Goal: Task Accomplishment & Management: Use online tool/utility

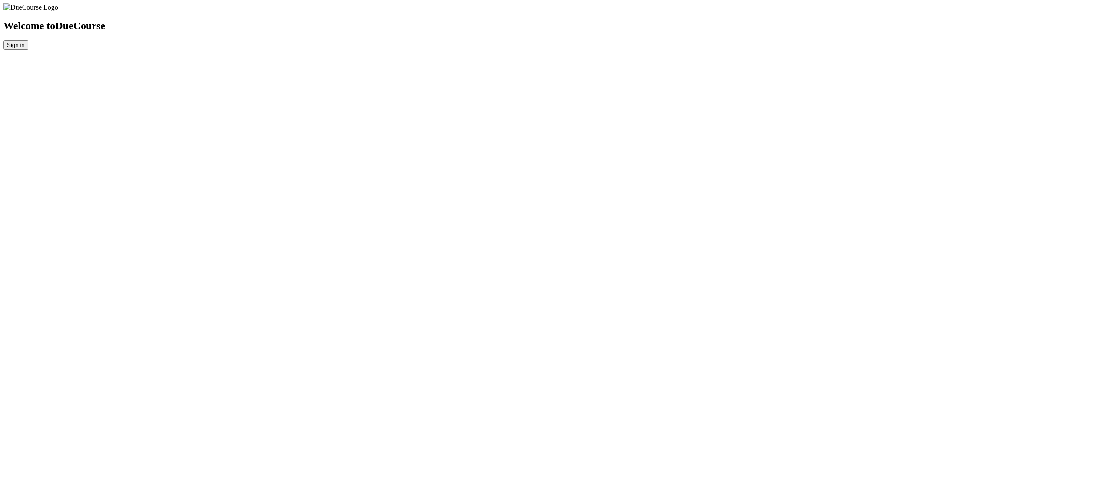
click at [28, 50] on button "Sign in" at bounding box center [15, 44] width 25 height 9
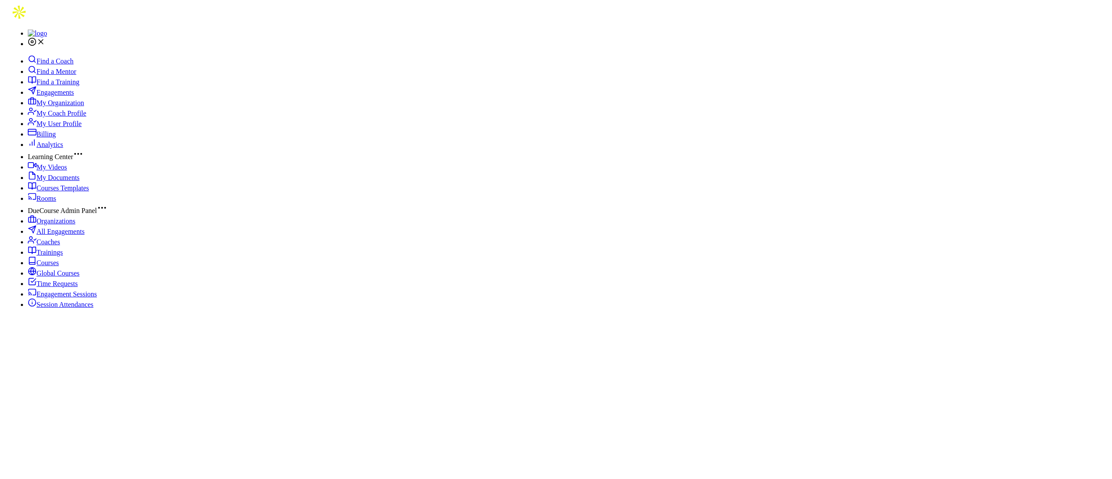
scroll to position [14, 0]
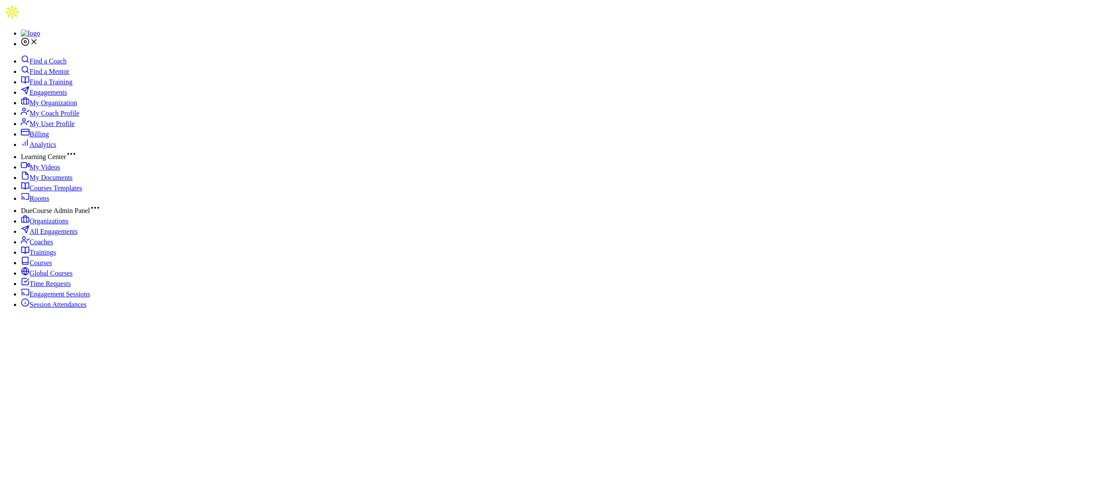
click at [52, 266] on span "Courses" at bounding box center [41, 262] width 23 height 7
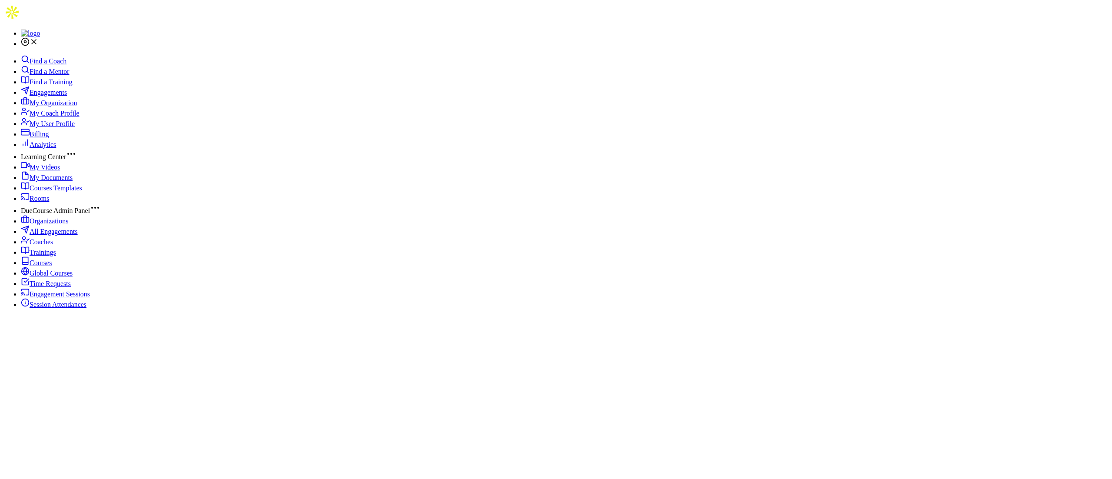
click at [56, 256] on link "Trainings" at bounding box center [38, 252] width 35 height 7
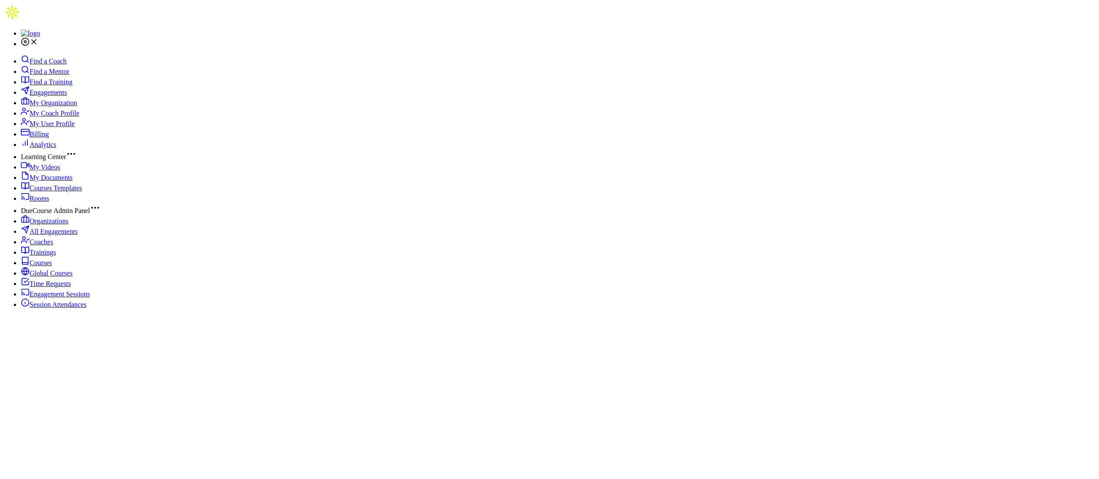
click at [61, 235] on span "All Engagements" at bounding box center [54, 231] width 48 height 7
click at [52, 266] on link "Courses" at bounding box center [36, 262] width 31 height 7
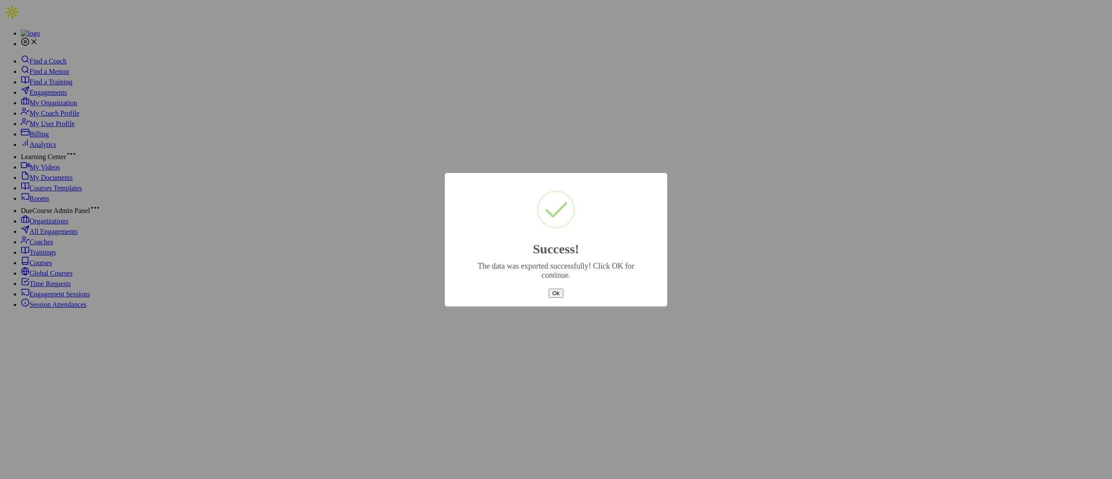
click at [549, 290] on button "Ok" at bounding box center [556, 292] width 14 height 9
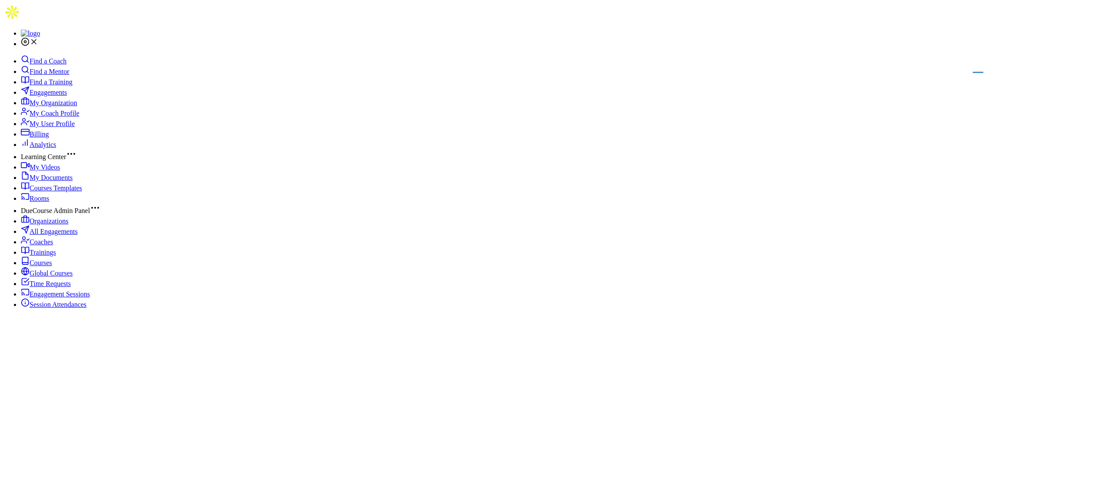
select select "0"
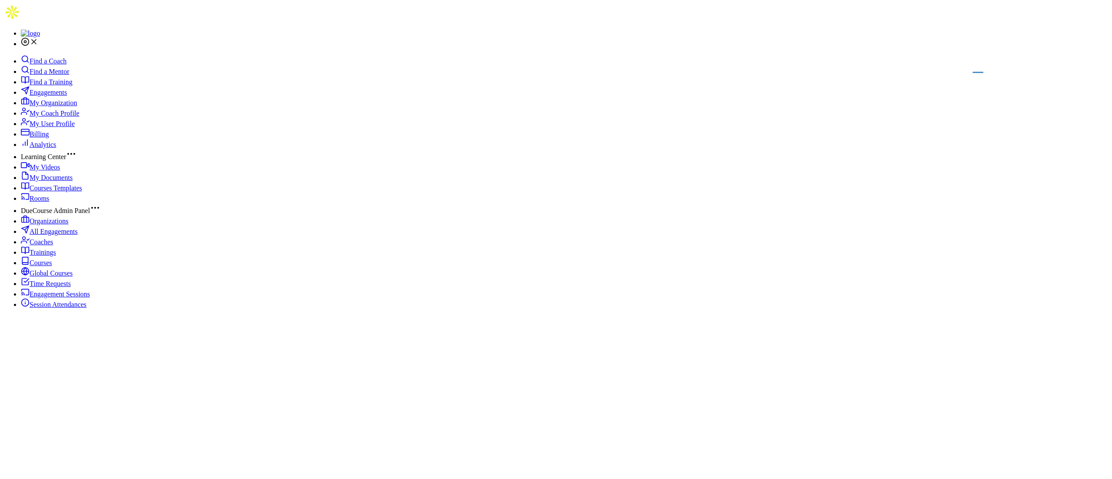
type input "2024"
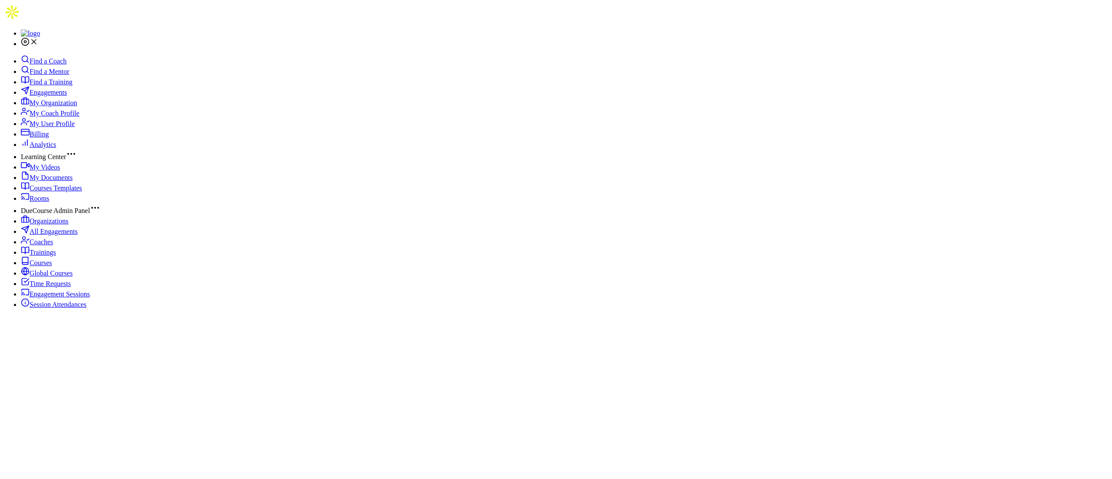
select select "0"
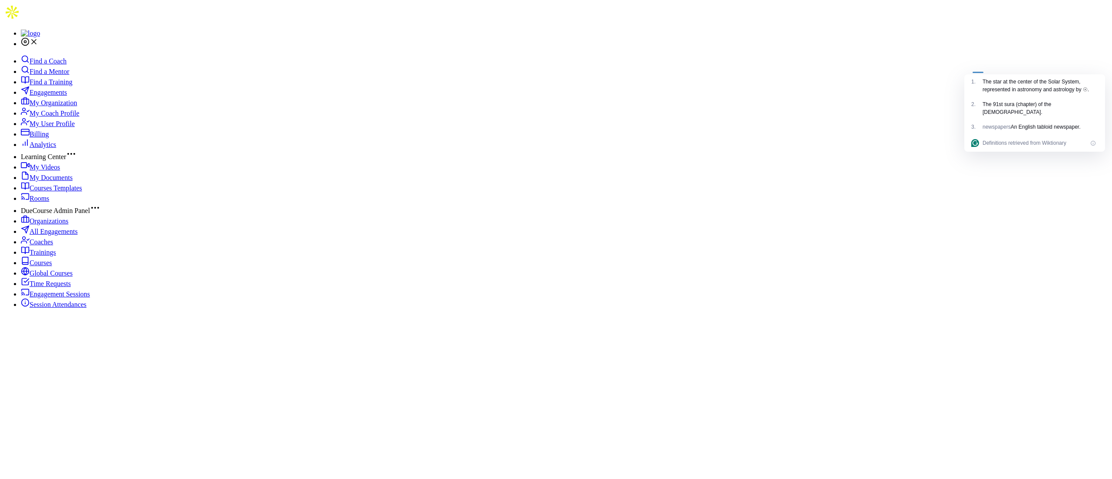
click at [994, 84] on div "The star at the center of the Solar System, represented in astronomy and astrol…" at bounding box center [1041, 86] width 116 height 16
type input "2023"
select select "11"
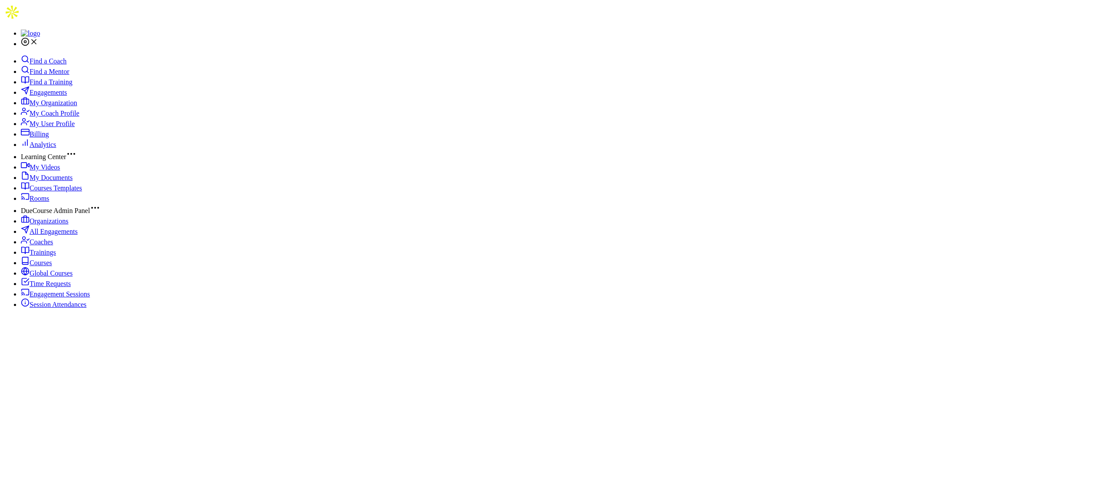
type input "2024"
select select "0"
type input "2024-01-01 to 2024-01-31"
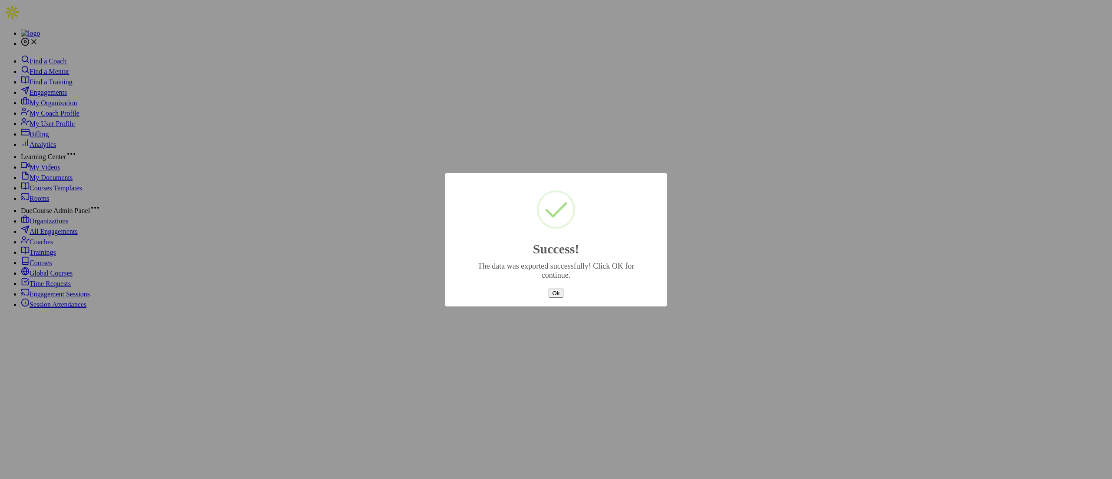
click at [553, 288] on button "Ok" at bounding box center [556, 292] width 14 height 9
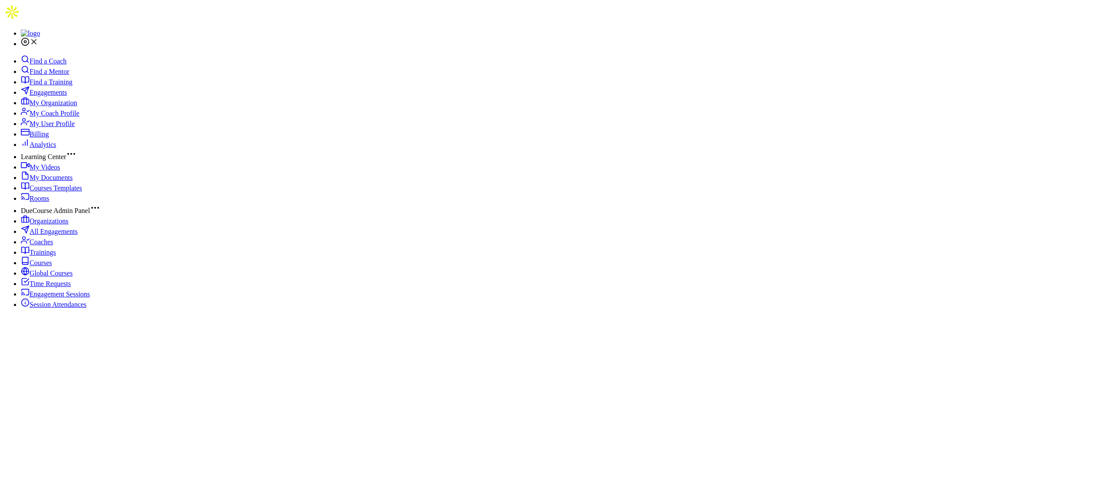
select select "2"
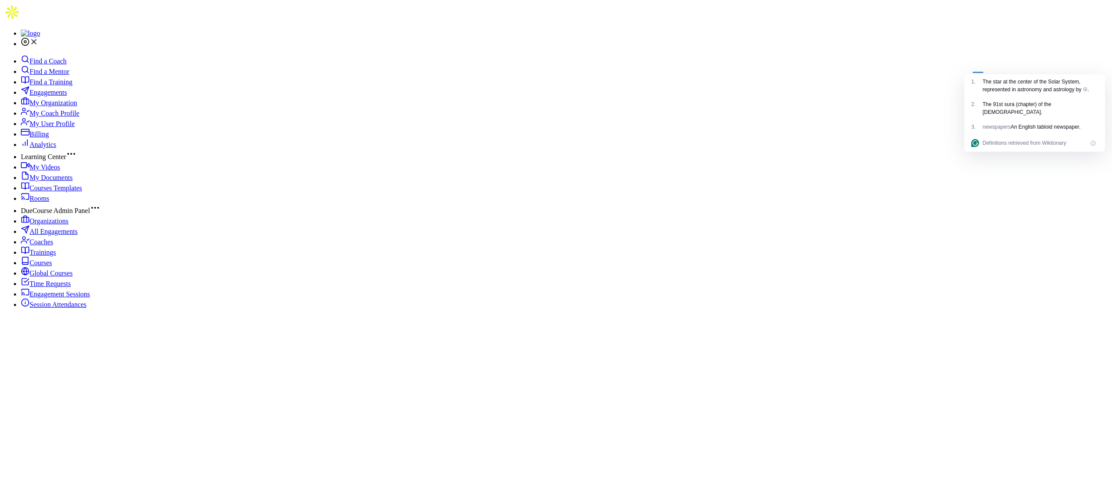
click at [975, 73] on div at bounding box center [978, 69] width 11 height 7
click at [991, 85] on div "The star at the center of the Solar System, represented in astronomy and astrol…" at bounding box center [1041, 86] width 116 height 16
click at [1093, 142] on icon at bounding box center [1093, 143] width 5 height 5
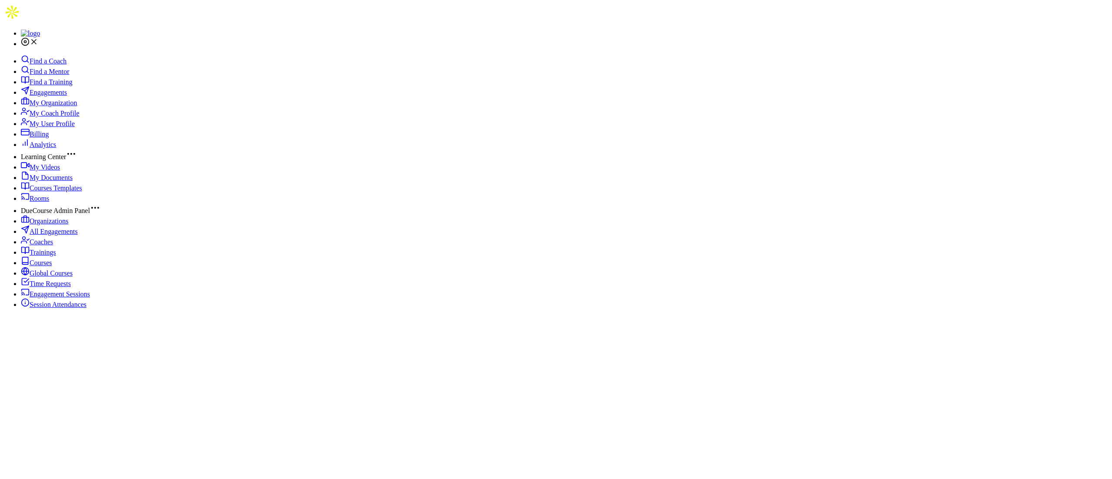
type input "2025-03-01"
select select "2"
drag, startPoint x: 1090, startPoint y: 88, endPoint x: 1088, endPoint y: 122, distance: 33.5
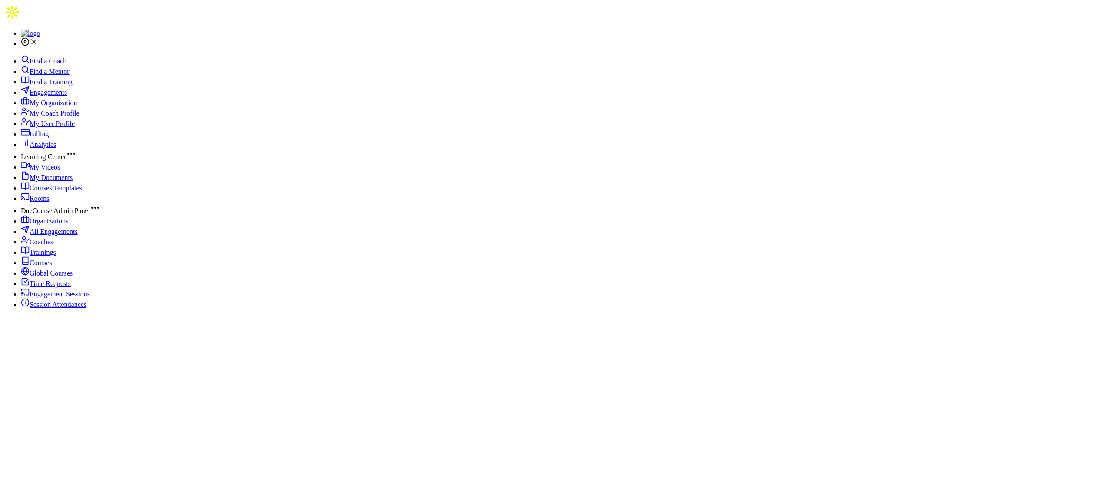
type input "2025-03-01"
drag, startPoint x: 1087, startPoint y: 90, endPoint x: 1081, endPoint y: 229, distance: 139.1
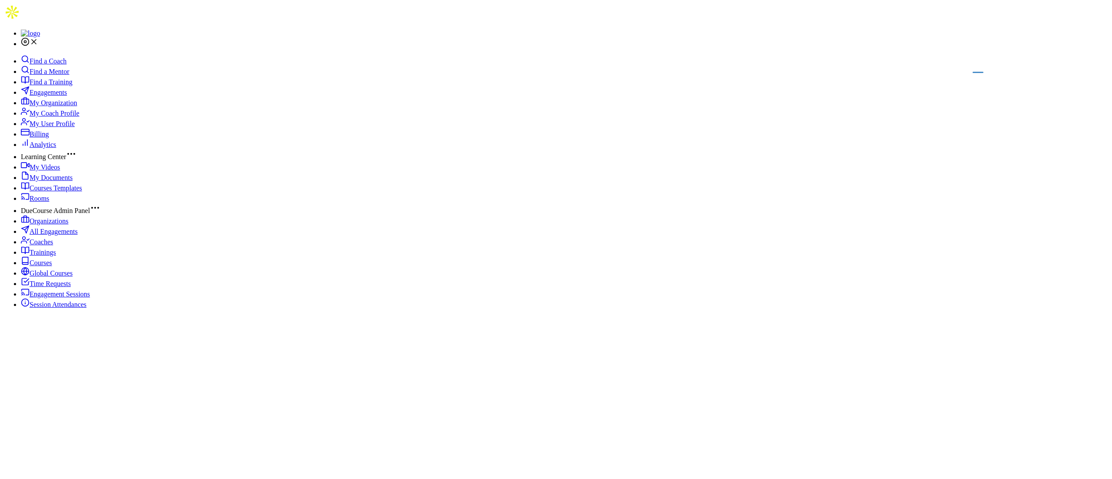
select select "8"
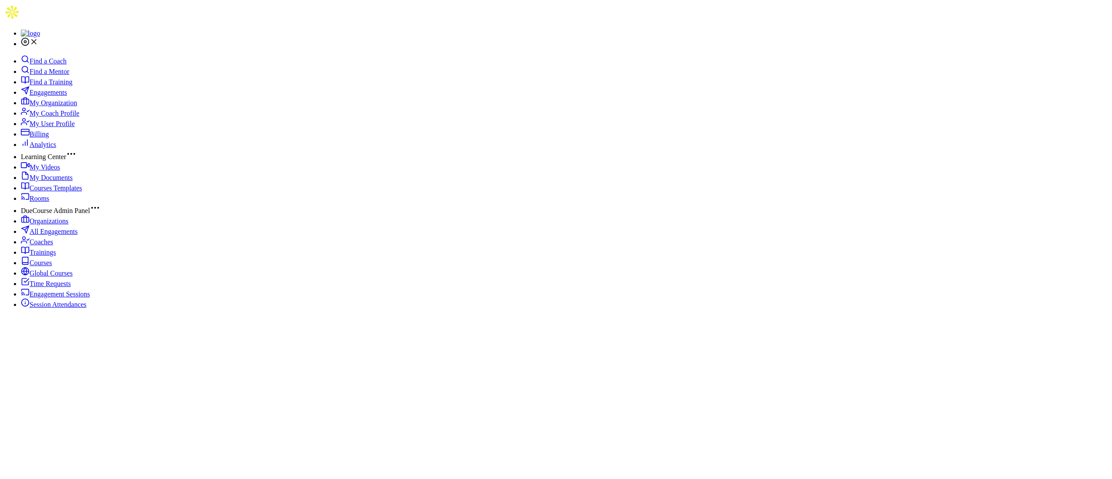
type input "2025-03-01 to 2025-09-03"
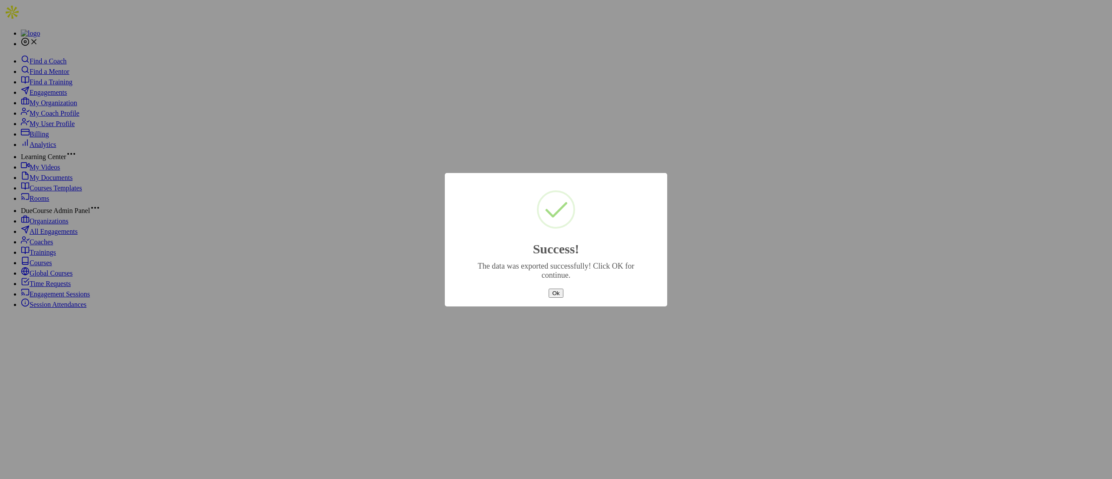
click at [550, 288] on button "Ok" at bounding box center [556, 292] width 14 height 9
